Goal: Contribute content

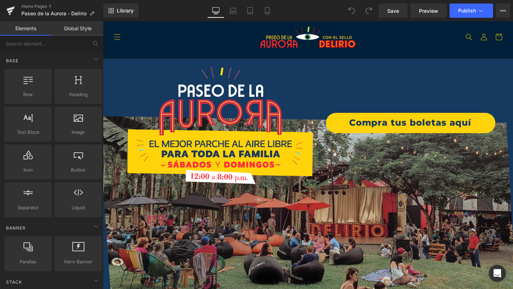
scroll to position [1606, 0]
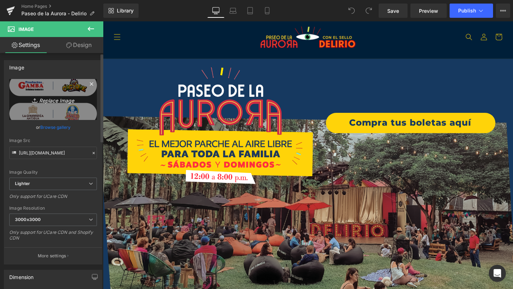
click at [51, 100] on icon "Replace Image" at bounding box center [53, 99] width 57 height 9
type input "C:\fakepath\Recurso 2.png"
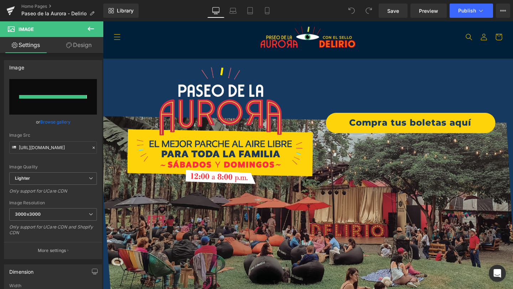
type input "[URL][DOMAIN_NAME]"
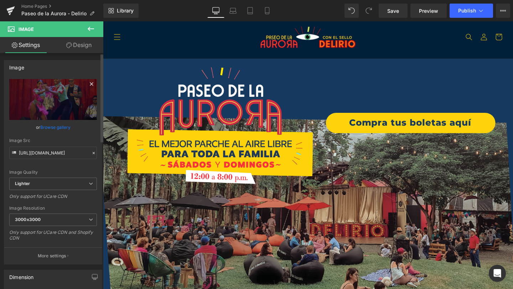
click at [90, 85] on icon at bounding box center [91, 83] width 3 height 3
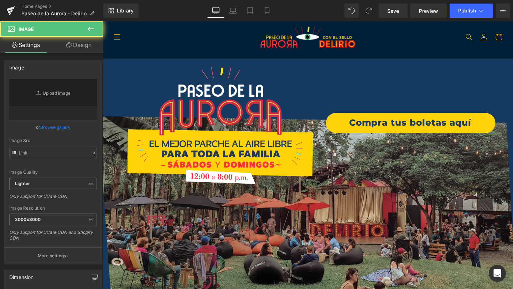
type input "[URL][DOMAIN_NAME]"
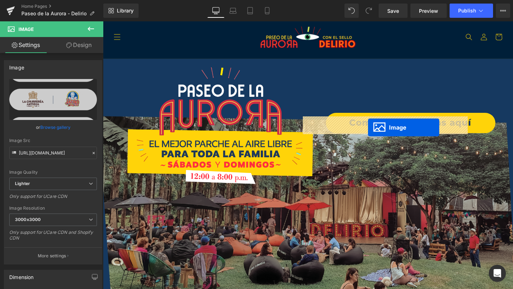
drag, startPoint x: 230, startPoint y: 174, endPoint x: 381, endPoint y: 133, distance: 157.2
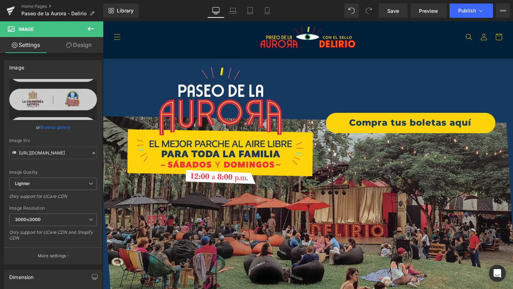
click at [90, 28] on icon at bounding box center [91, 29] width 9 height 9
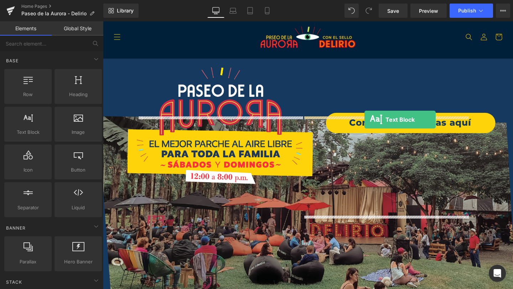
drag, startPoint x: 136, startPoint y: 143, endPoint x: 378, endPoint y: 125, distance: 242.8
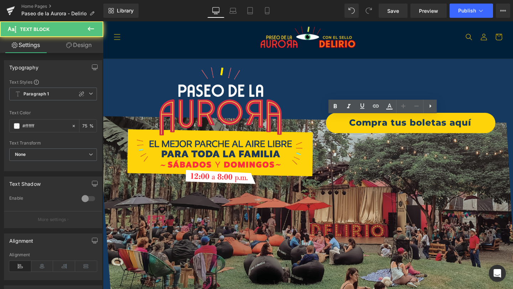
drag, startPoint x: 349, startPoint y: 184, endPoint x: 313, endPoint y: 121, distance: 71.9
drag, startPoint x: 342, startPoint y: 133, endPoint x: 312, endPoint y: 126, distance: 30.4
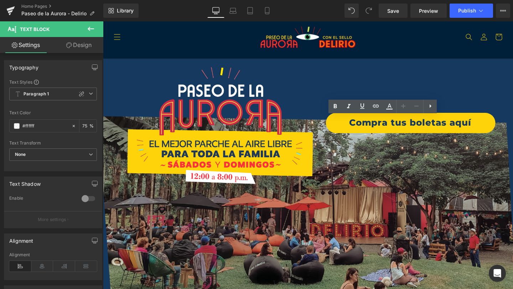
drag, startPoint x: 338, startPoint y: 133, endPoint x: 313, endPoint y: 126, distance: 25.4
click at [334, 108] on icon at bounding box center [335, 106] width 3 height 4
click at [433, 107] on icon at bounding box center [430, 106] width 9 height 9
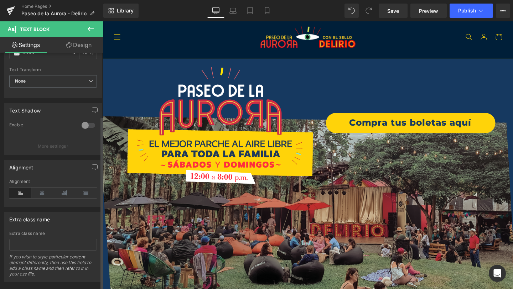
scroll to position [86, 0]
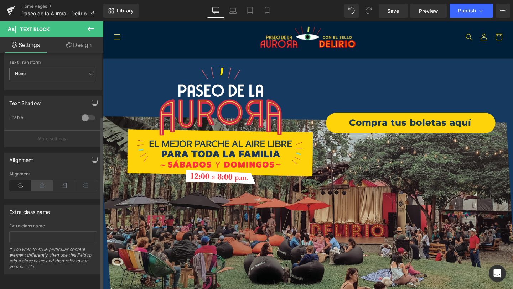
click at [43, 180] on icon at bounding box center [42, 185] width 22 height 11
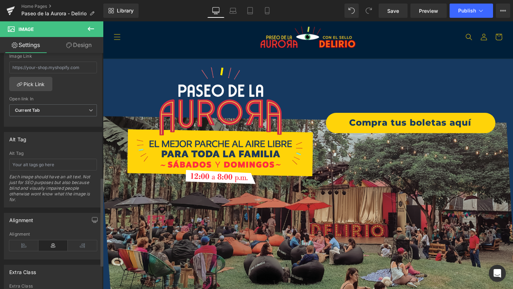
scroll to position [380, 0]
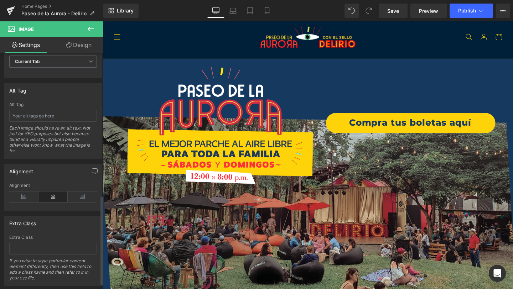
click at [58, 197] on icon at bounding box center [52, 197] width 29 height 11
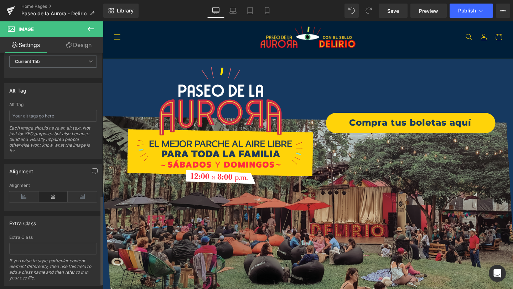
click at [58, 197] on icon at bounding box center [52, 197] width 29 height 11
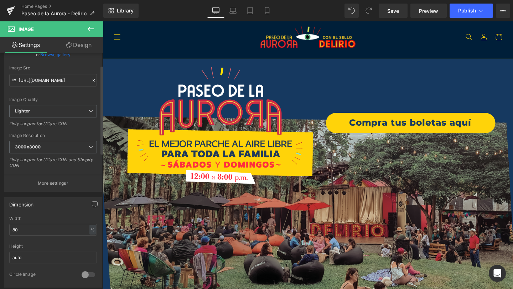
scroll to position [0, 0]
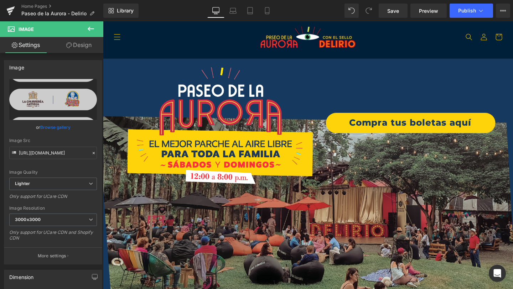
click at [80, 46] on link "Design" at bounding box center [79, 45] width 52 height 16
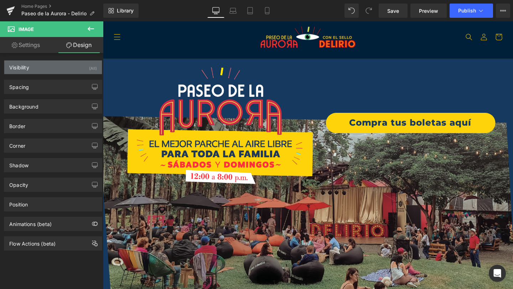
click at [72, 71] on div "Visibility (All)" at bounding box center [53, 68] width 98 height 14
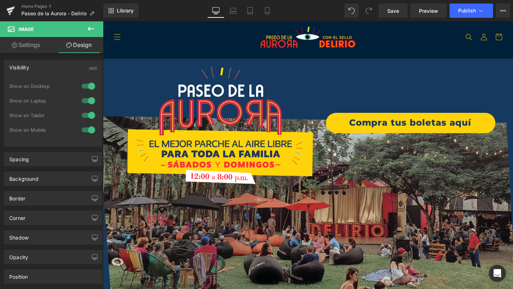
click at [71, 68] on div "Visibility (All)" at bounding box center [53, 68] width 98 height 14
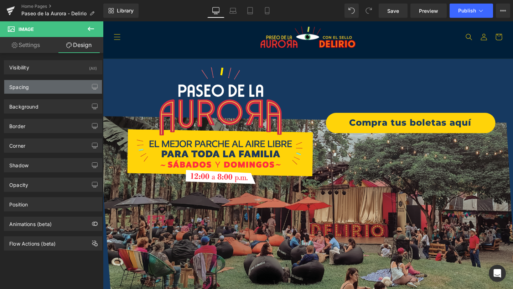
click at [58, 82] on div "Spacing" at bounding box center [53, 87] width 98 height 14
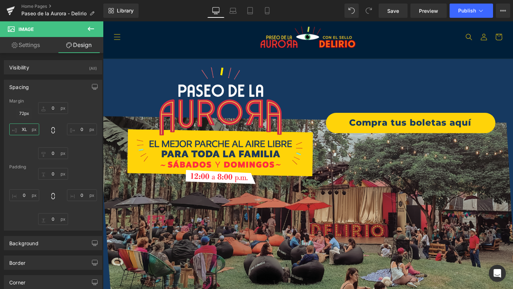
click at [26, 130] on input "XL" at bounding box center [24, 130] width 30 height 12
type input "9"
type input "0"
click at [51, 108] on input "0" at bounding box center [53, 108] width 30 height 12
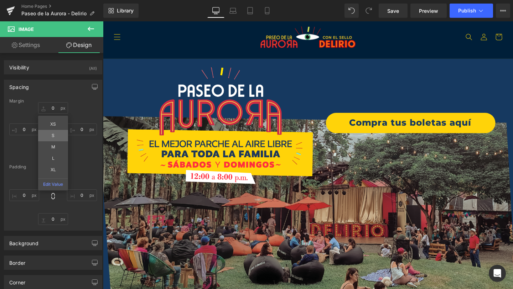
type input "S"
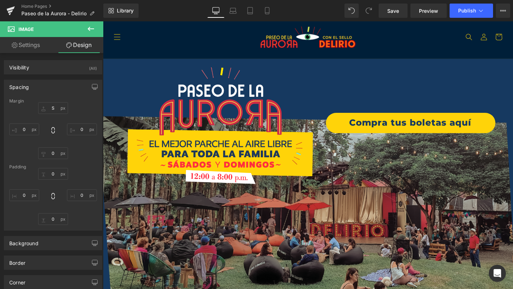
click at [34, 42] on link "Settings" at bounding box center [26, 45] width 52 height 16
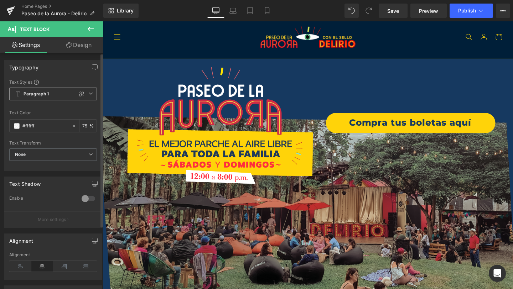
click at [44, 94] on b "Paragraph 1" at bounding box center [36, 94] width 26 height 6
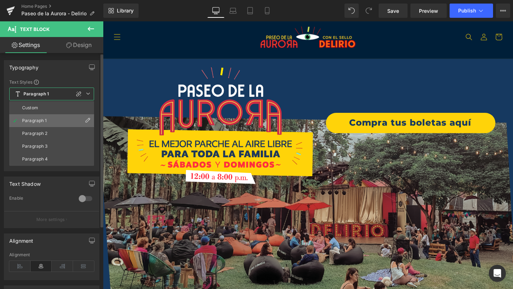
click at [43, 118] on div "Paragraph 1" at bounding box center [34, 120] width 25 height 5
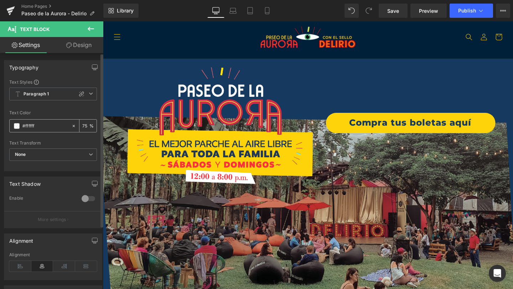
click at [18, 128] on span at bounding box center [17, 126] width 6 height 6
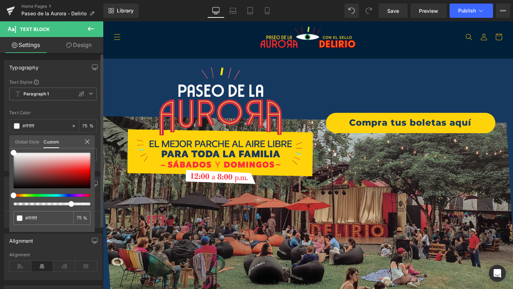
click at [27, 142] on link "Global Style" at bounding box center [27, 141] width 24 height 12
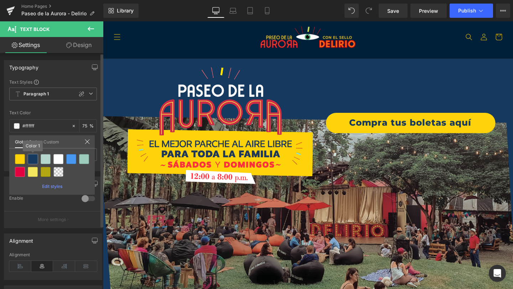
click at [33, 158] on div at bounding box center [33, 159] width 10 height 10
type input "Color 1"
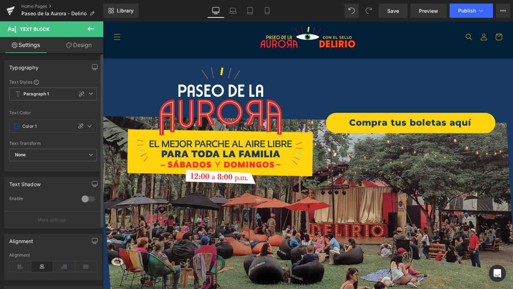
click at [61, 143] on div "Text Transform" at bounding box center [53, 143] width 88 height 5
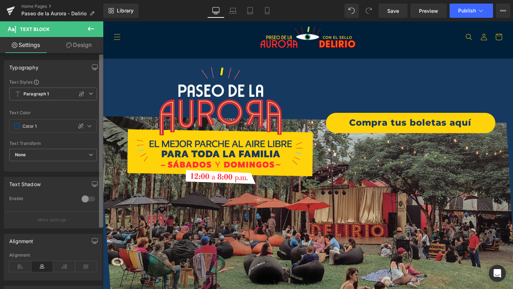
click at [96, 67] on div "Typography Text Styles Custom Paragraph 1 Paragraph 2 Paragraph 3 Paragraph 4 P…" at bounding box center [51, 172] width 103 height 239
click at [89, 93] on icon at bounding box center [91, 93] width 4 height 4
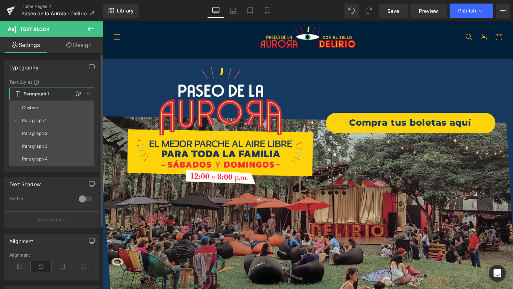
click at [86, 94] on icon at bounding box center [88, 93] width 4 height 4
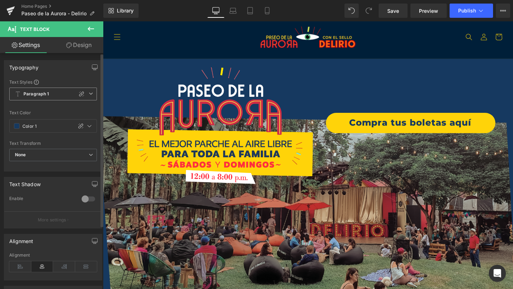
click at [89, 94] on icon at bounding box center [91, 93] width 4 height 4
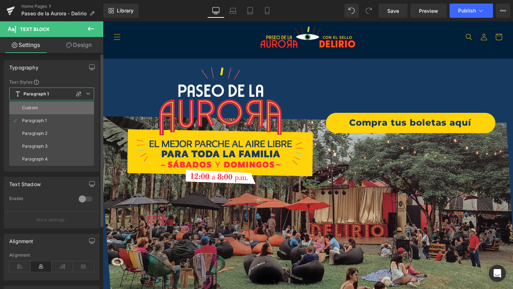
click at [51, 111] on li "Custom" at bounding box center [51, 107] width 85 height 13
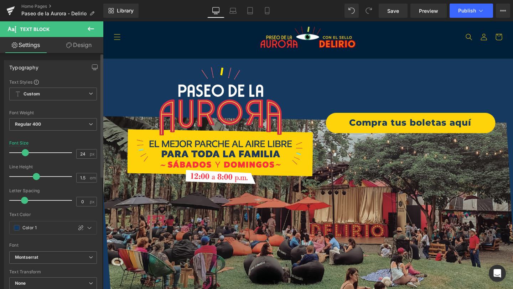
type input "23"
drag, startPoint x: 17, startPoint y: 153, endPoint x: 21, endPoint y: 153, distance: 4.6
click at [21, 153] on span at bounding box center [23, 152] width 7 height 7
click at [78, 127] on span "Regular 400" at bounding box center [53, 124] width 88 height 12
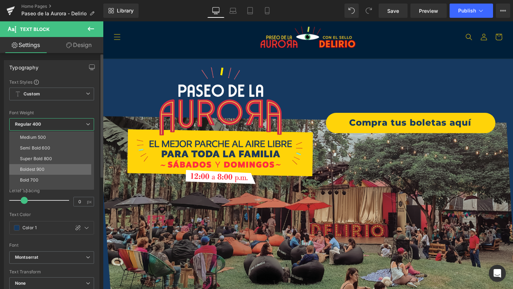
scroll to position [42, 0]
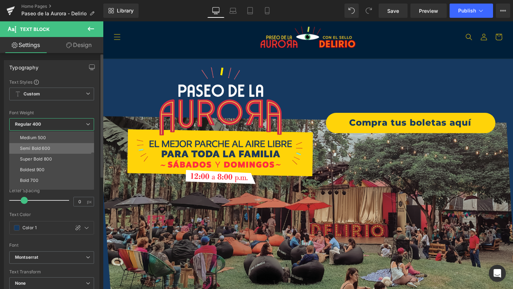
click at [53, 151] on li "Semi Bold 600" at bounding box center [53, 148] width 88 height 11
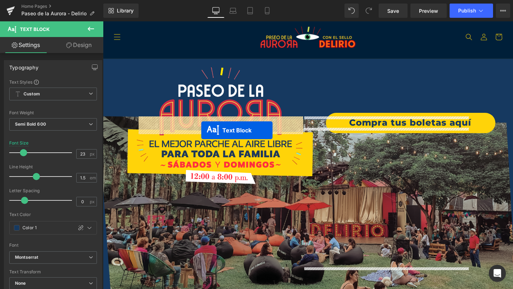
drag, startPoint x: 383, startPoint y: 141, endPoint x: 206, endPoint y: 136, distance: 177.0
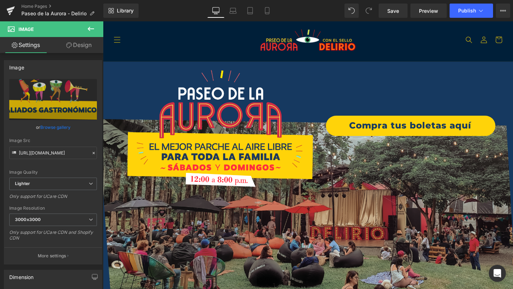
scroll to position [1, 0]
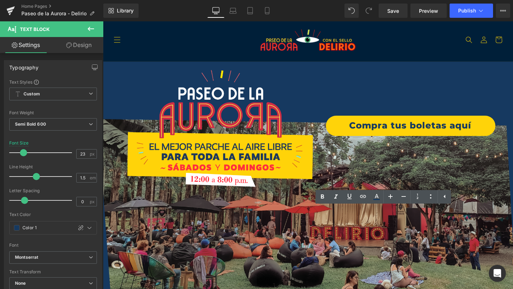
drag, startPoint x: 470, startPoint y: 224, endPoint x: 401, endPoint y: 227, distance: 69.1
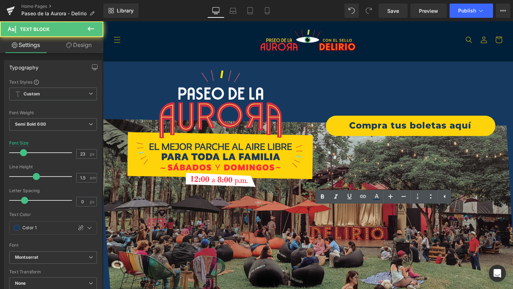
drag, startPoint x: 368, startPoint y: 224, endPoint x: 324, endPoint y: 227, distance: 44.6
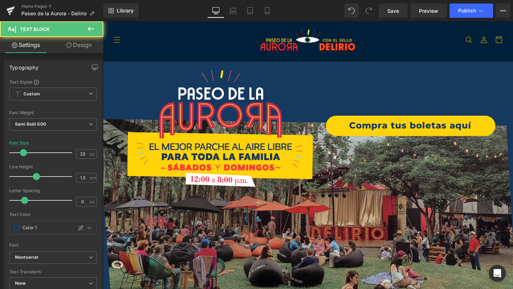
drag, startPoint x: 394, startPoint y: 225, endPoint x: 462, endPoint y: 224, distance: 68.0
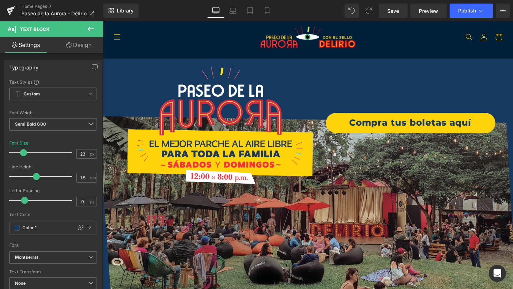
scroll to position [1691, 0]
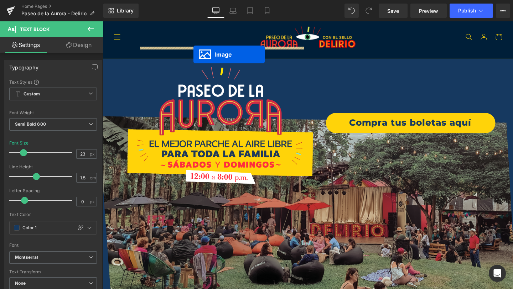
drag, startPoint x: 378, startPoint y: 116, endPoint x: 198, endPoint y: 56, distance: 189.9
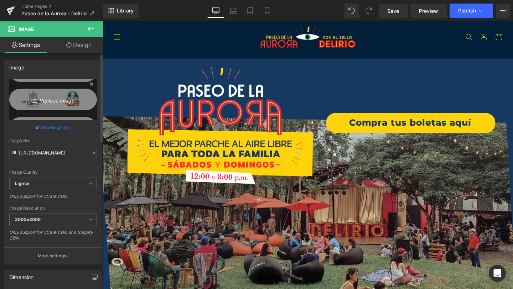
click at [61, 96] on icon "Replace Image" at bounding box center [53, 99] width 57 height 9
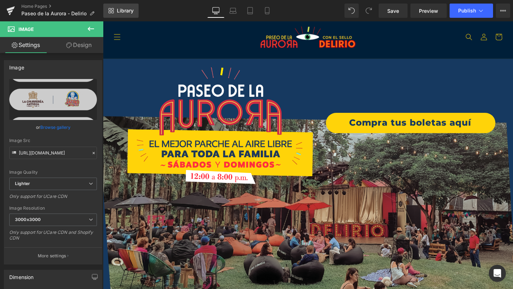
type input "C:\fakepath\Recurso 3.png"
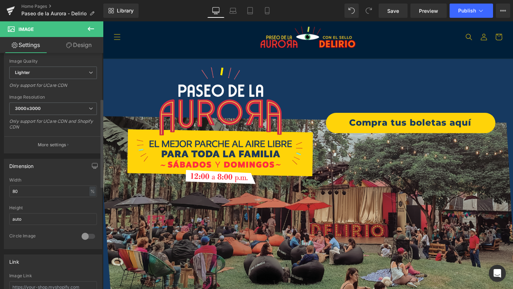
scroll to position [124, 0]
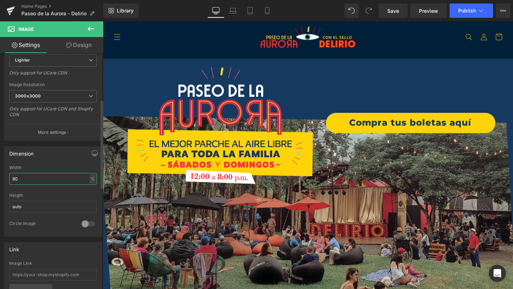
click at [60, 182] on input "80" at bounding box center [53, 179] width 88 height 12
click at [54, 206] on input "auto" at bounding box center [53, 207] width 88 height 12
click at [51, 177] on input "80" at bounding box center [53, 179] width 88 height 12
type input "68"
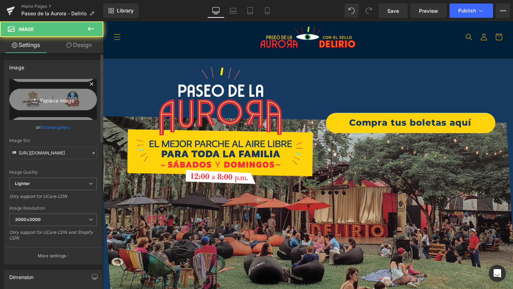
click at [54, 98] on icon "Replace Image" at bounding box center [53, 99] width 57 height 9
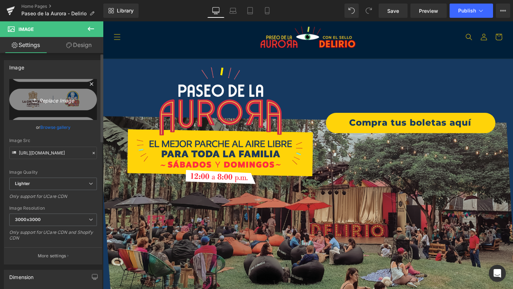
type input "C:\fakepath\Recurso 3.png"
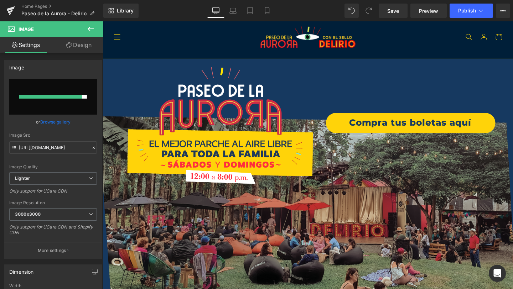
type input "[URL][DOMAIN_NAME]"
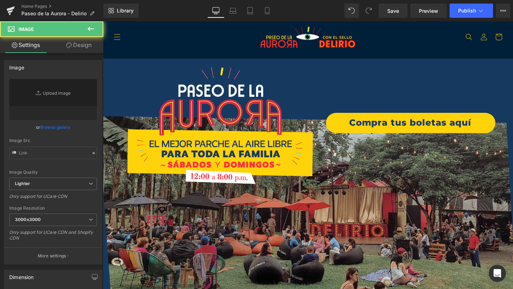
type input "[URL][DOMAIN_NAME]"
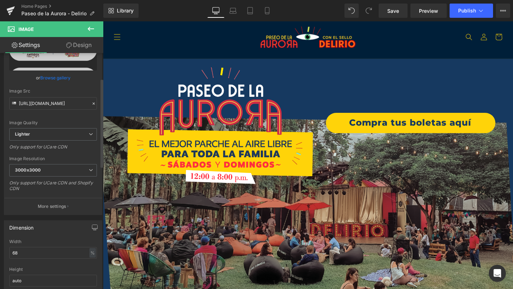
scroll to position [68, 0]
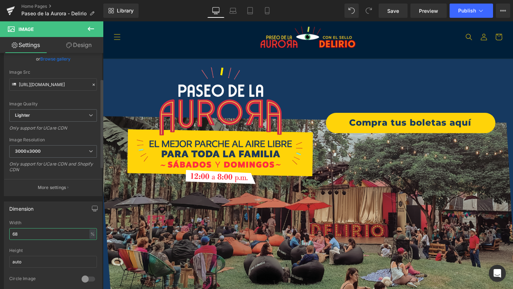
click at [56, 236] on input "68" at bounding box center [53, 234] width 88 height 12
type input "62"
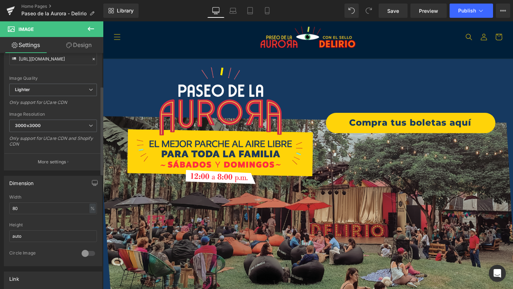
scroll to position [97, 0]
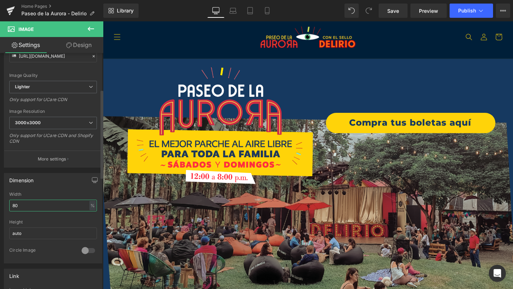
click at [52, 204] on input "80" at bounding box center [53, 206] width 88 height 12
type input "93"
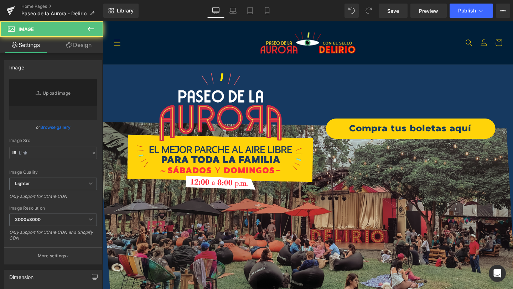
type input "[URL][DOMAIN_NAME]"
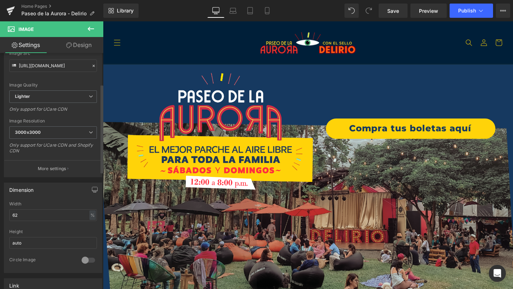
scroll to position [97, 0]
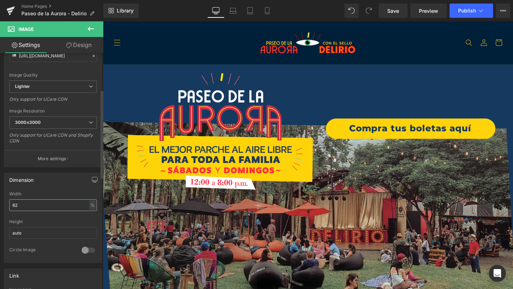
click at [40, 206] on input "62" at bounding box center [53, 205] width 88 height 12
type input "56"
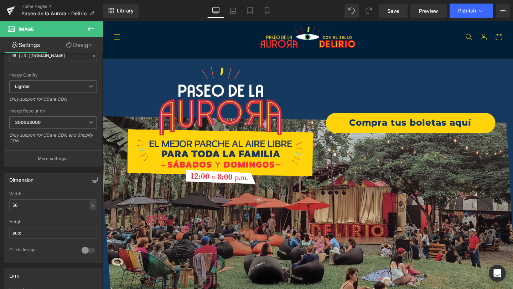
scroll to position [1622, 0]
click at [466, 8] on span "Publish" at bounding box center [467, 11] width 18 height 6
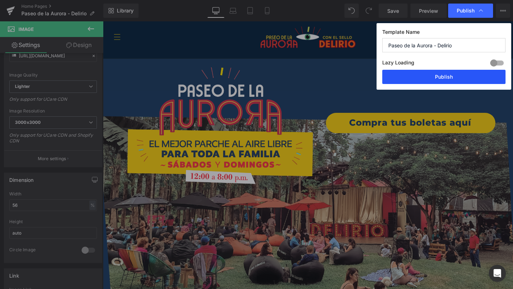
click at [425, 76] on button "Publish" at bounding box center [443, 77] width 123 height 14
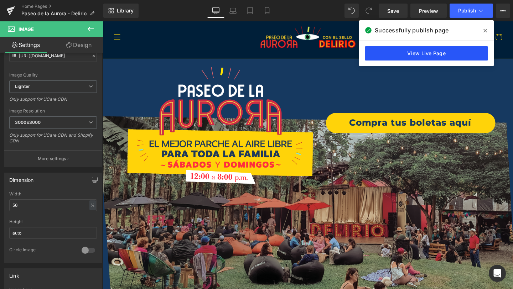
click at [433, 53] on link "View Live Page" at bounding box center [426, 53] width 123 height 14
